Goal: Task Accomplishment & Management: Manage account settings

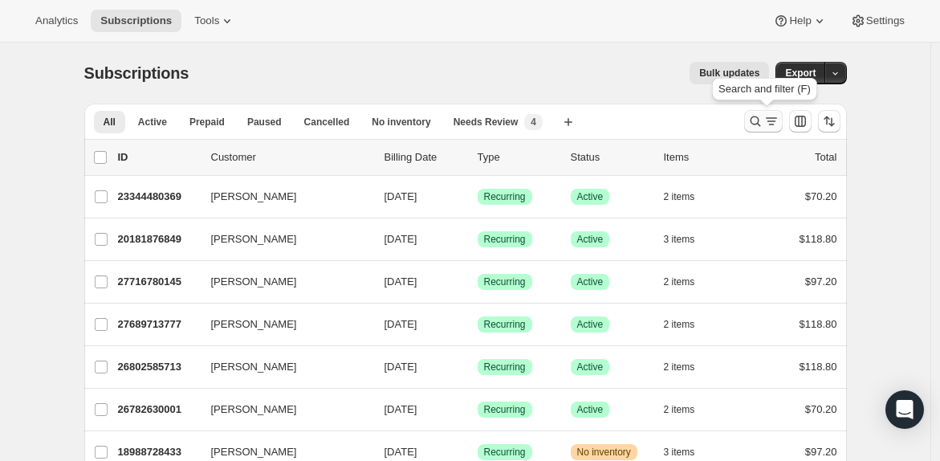
click at [771, 124] on icon "Search and filter results" at bounding box center [772, 121] width 16 height 16
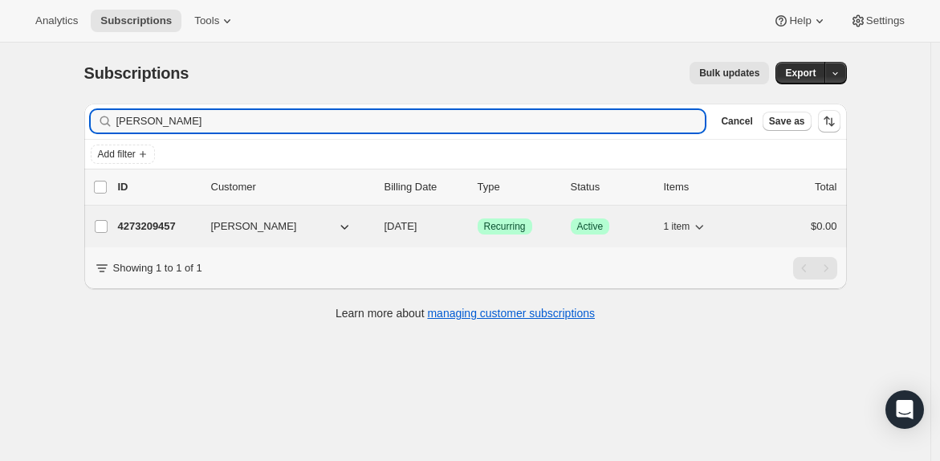
type input "[PERSON_NAME]"
click at [167, 226] on p "4273209457" at bounding box center [158, 226] width 80 height 16
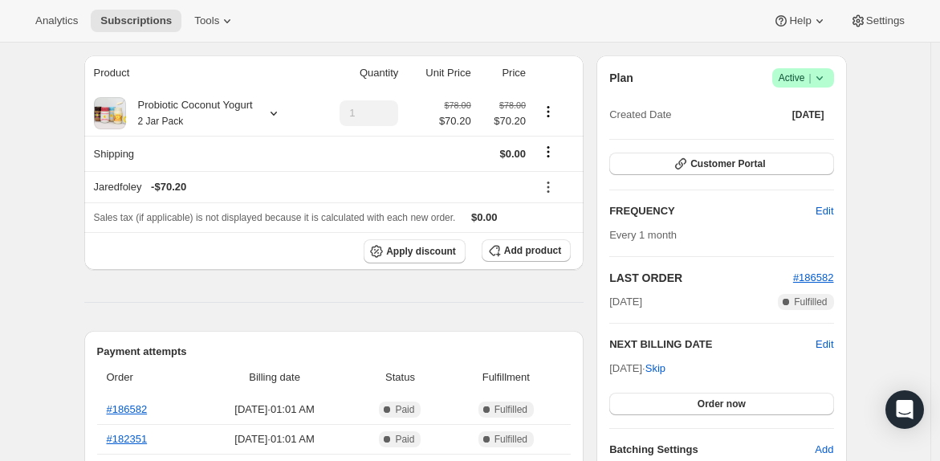
scroll to position [138, 0]
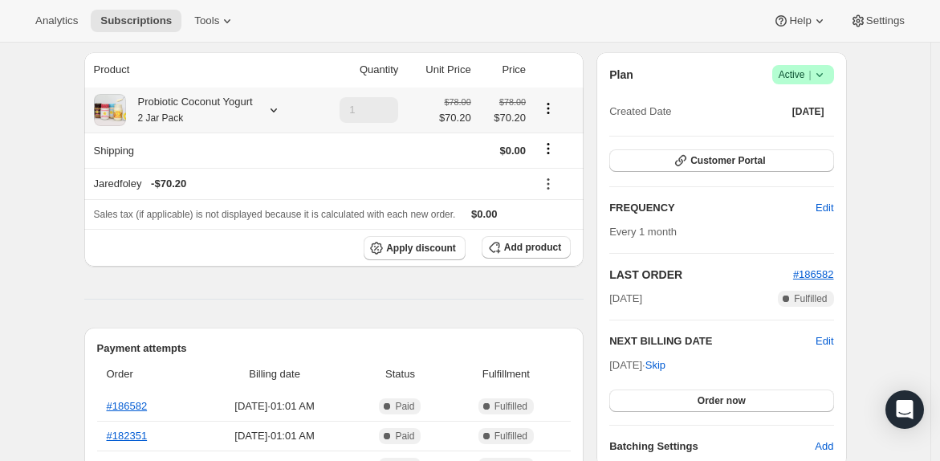
click at [277, 112] on icon at bounding box center [274, 110] width 6 height 4
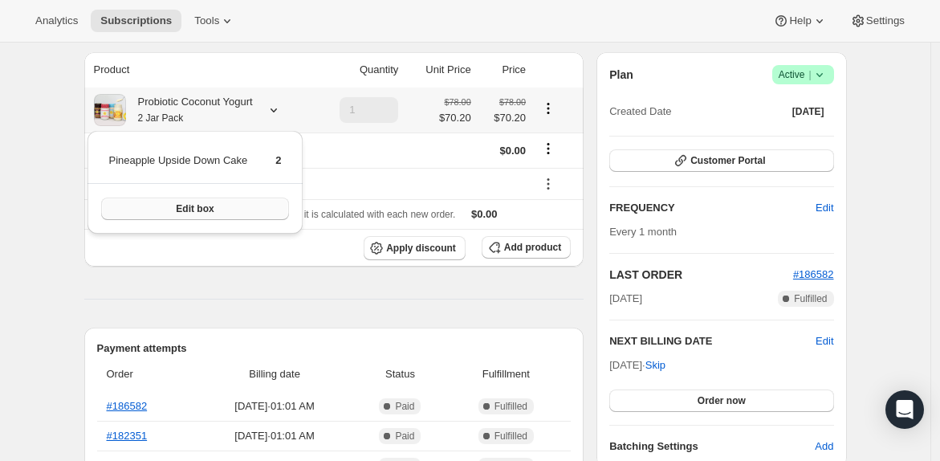
click at [257, 207] on button "Edit box" at bounding box center [195, 209] width 189 height 22
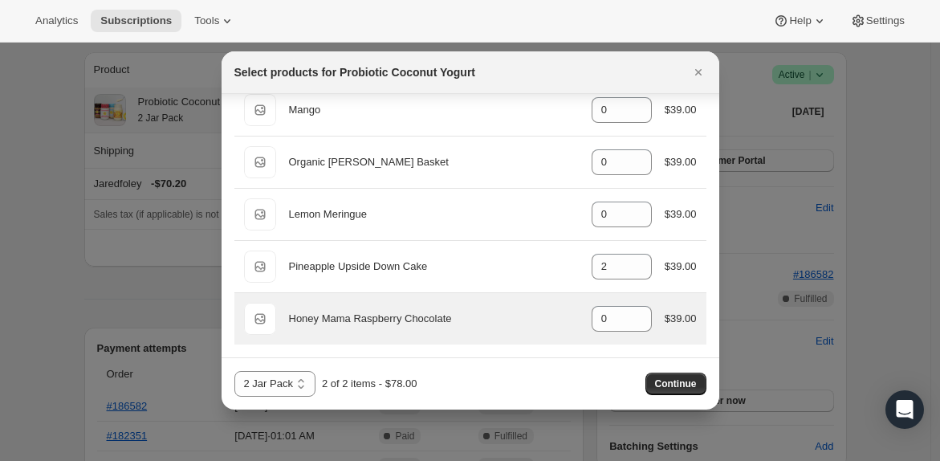
scroll to position [1279, 0]
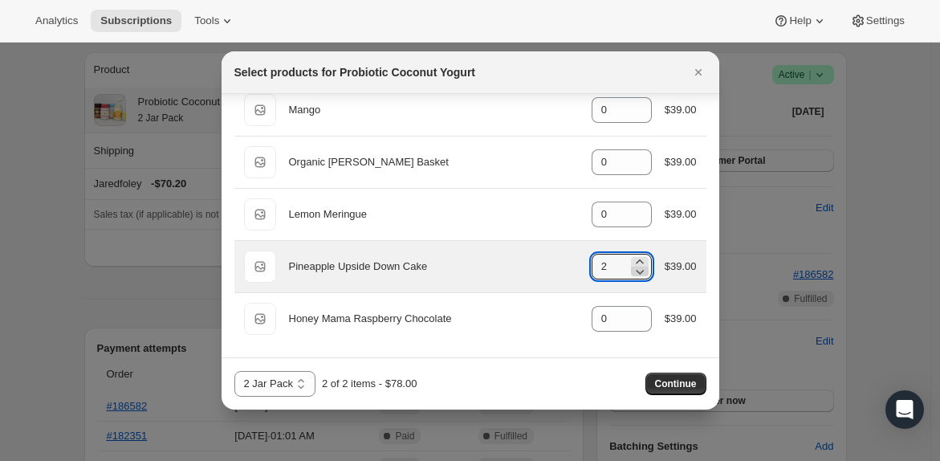
click at [633, 270] on icon ":re6:" at bounding box center [640, 271] width 16 height 16
type input "0"
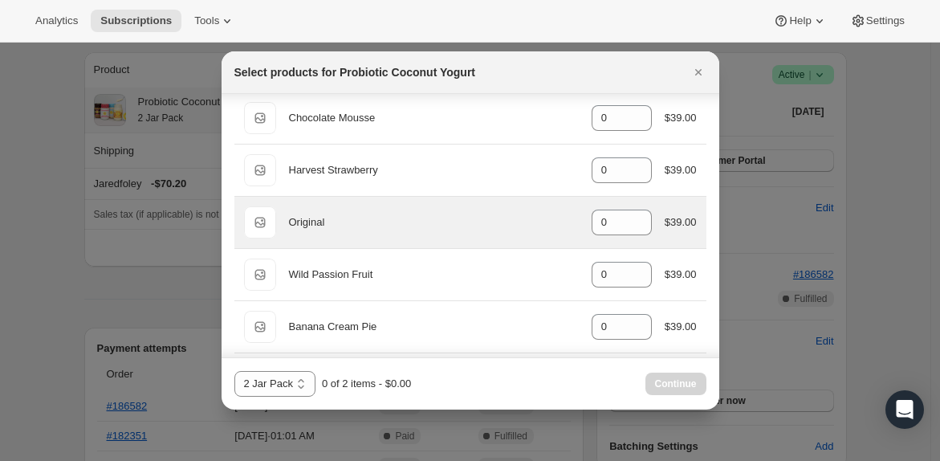
scroll to position [69, 0]
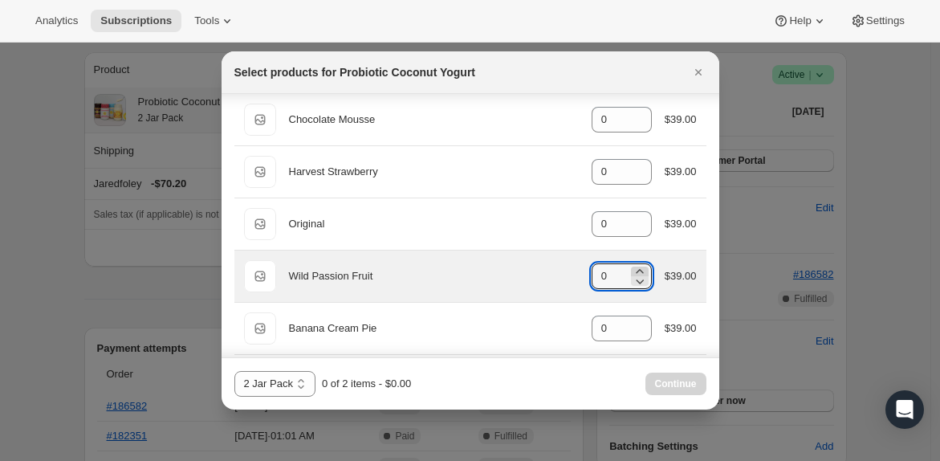
click at [632, 272] on icon ":re6:" at bounding box center [640, 271] width 16 height 16
type input "1"
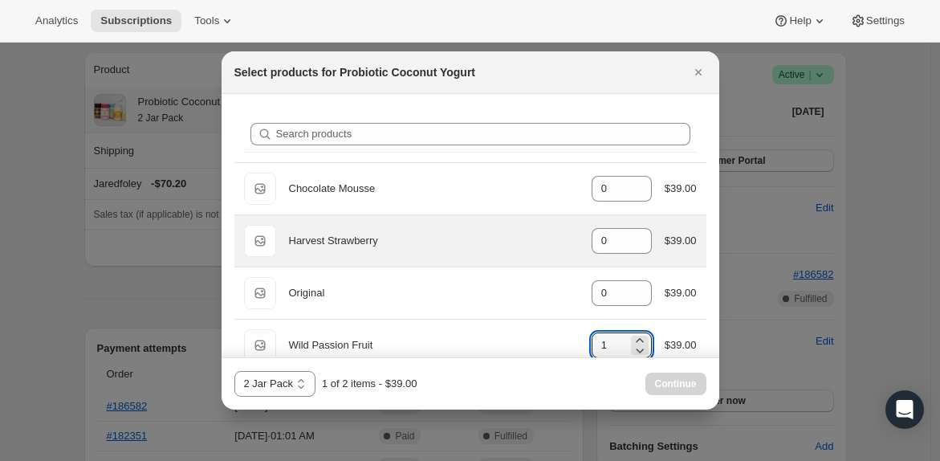
scroll to position [0, 0]
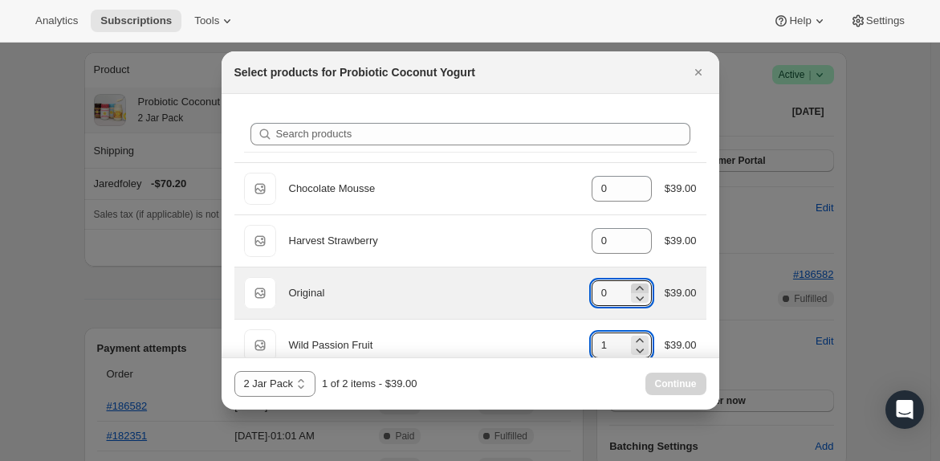
click at [632, 287] on icon ":re6:" at bounding box center [640, 288] width 16 height 16
type input "1"
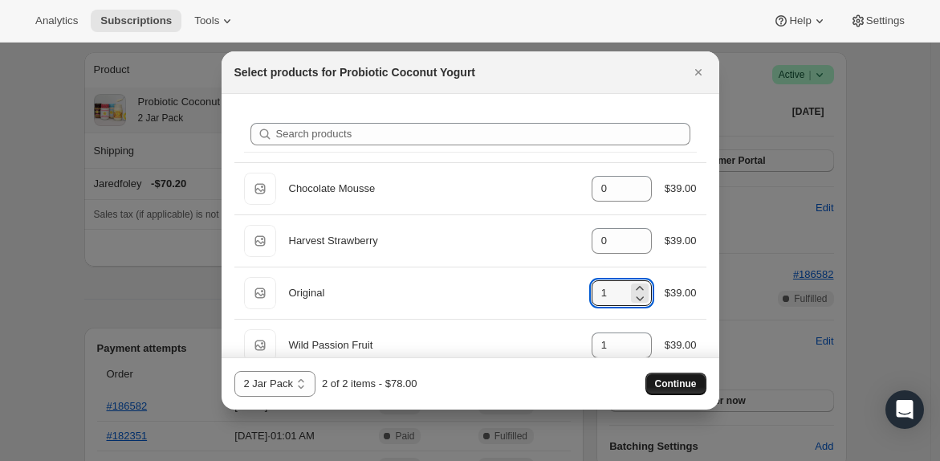
click at [672, 383] on span "Continue" at bounding box center [676, 383] width 42 height 13
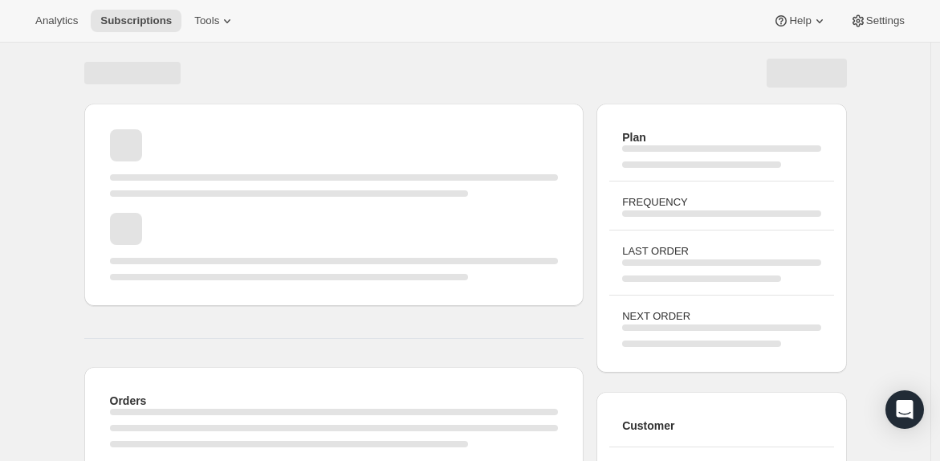
scroll to position [138, 0]
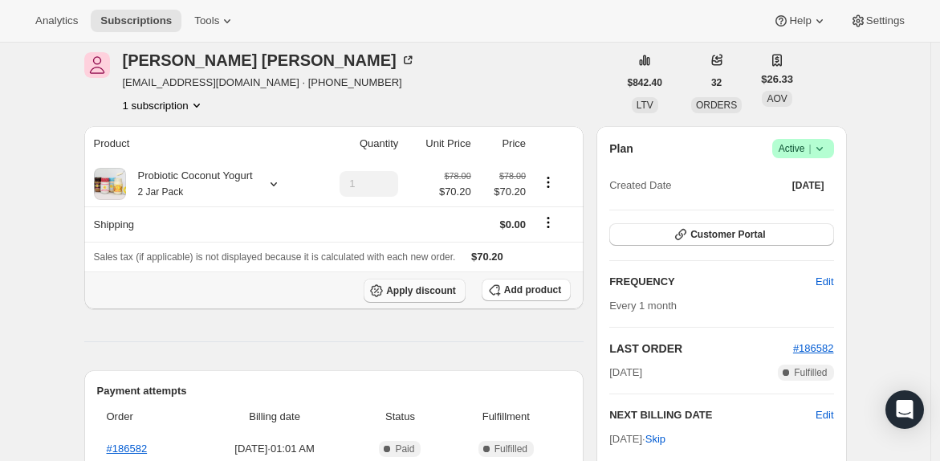
click at [417, 292] on span "Apply discount" at bounding box center [421, 290] width 70 height 13
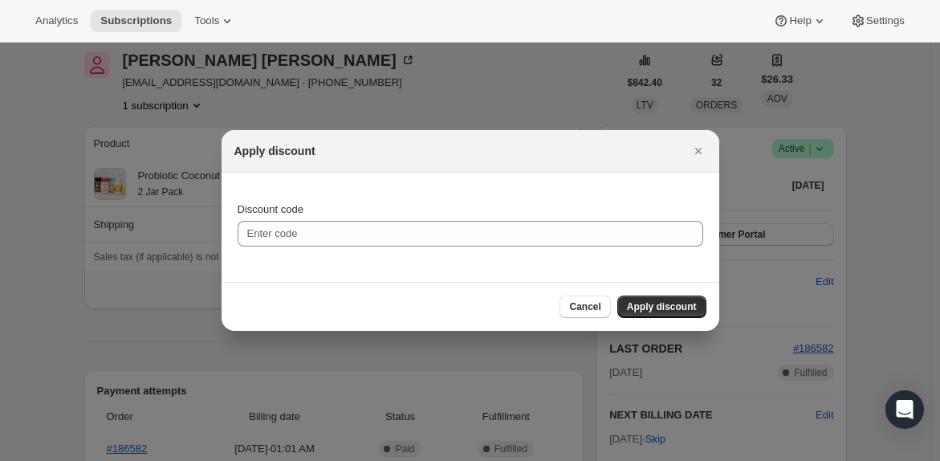
scroll to position [0, 0]
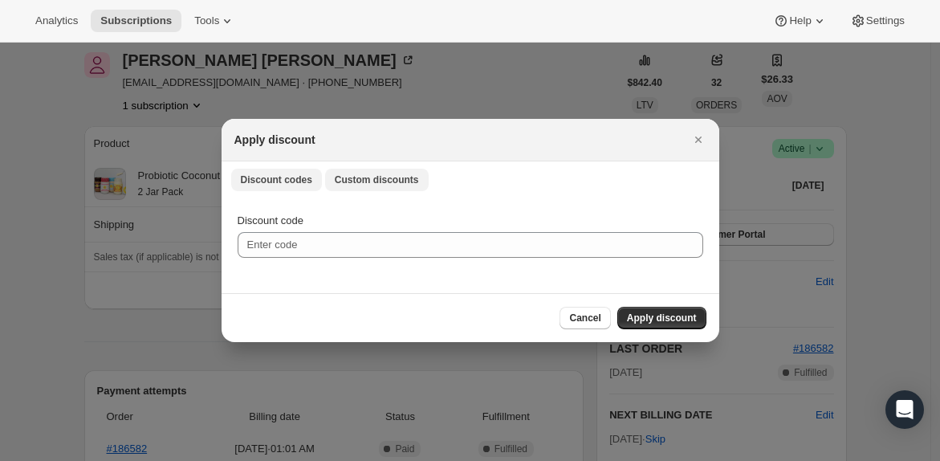
click at [377, 186] on span "Custom discounts" at bounding box center [377, 179] width 84 height 13
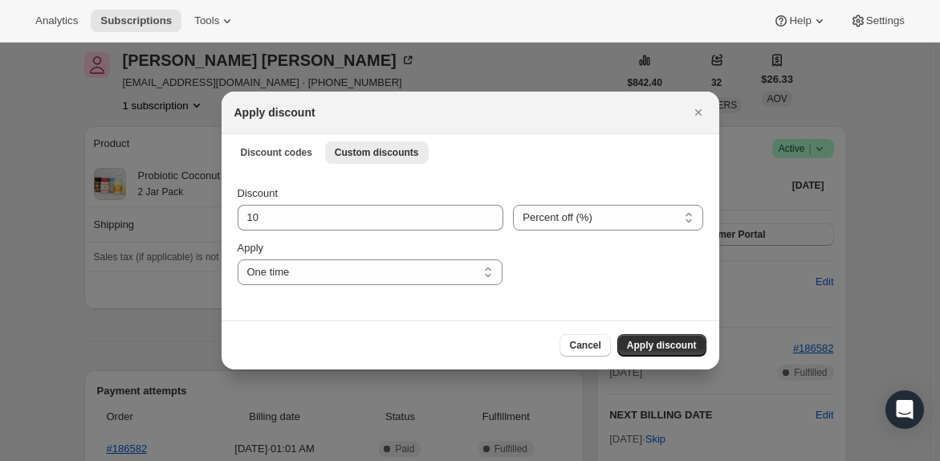
click at [275, 128] on div "Apply discount" at bounding box center [471, 113] width 498 height 43
click at [275, 152] on span "Discount codes" at bounding box center [276, 152] width 71 height 13
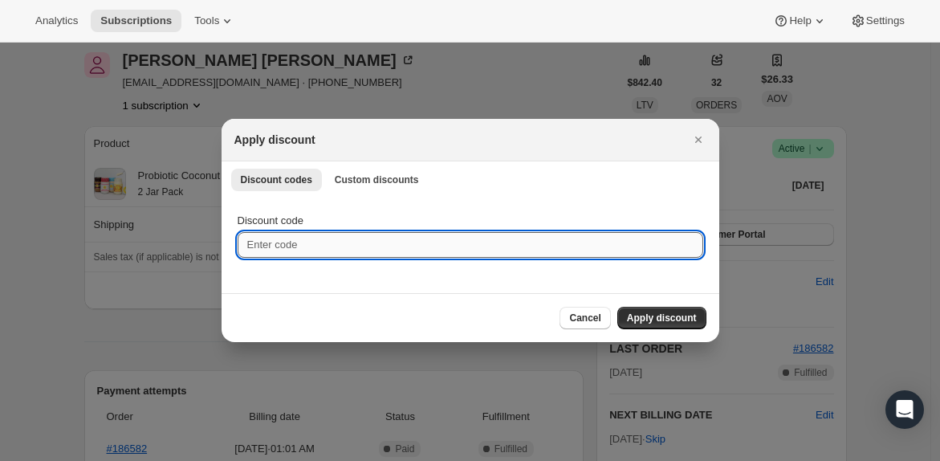
click at [319, 247] on input "Discount code" at bounding box center [471, 245] width 466 height 26
type input "jaredfoley"
click at [683, 324] on button "Apply discount" at bounding box center [662, 318] width 89 height 22
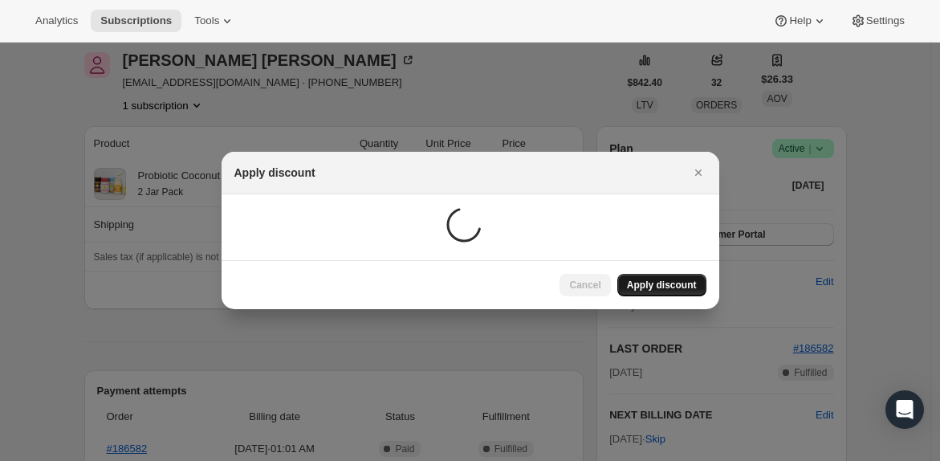
scroll to position [138, 0]
